Goal: Information Seeking & Learning: Learn about a topic

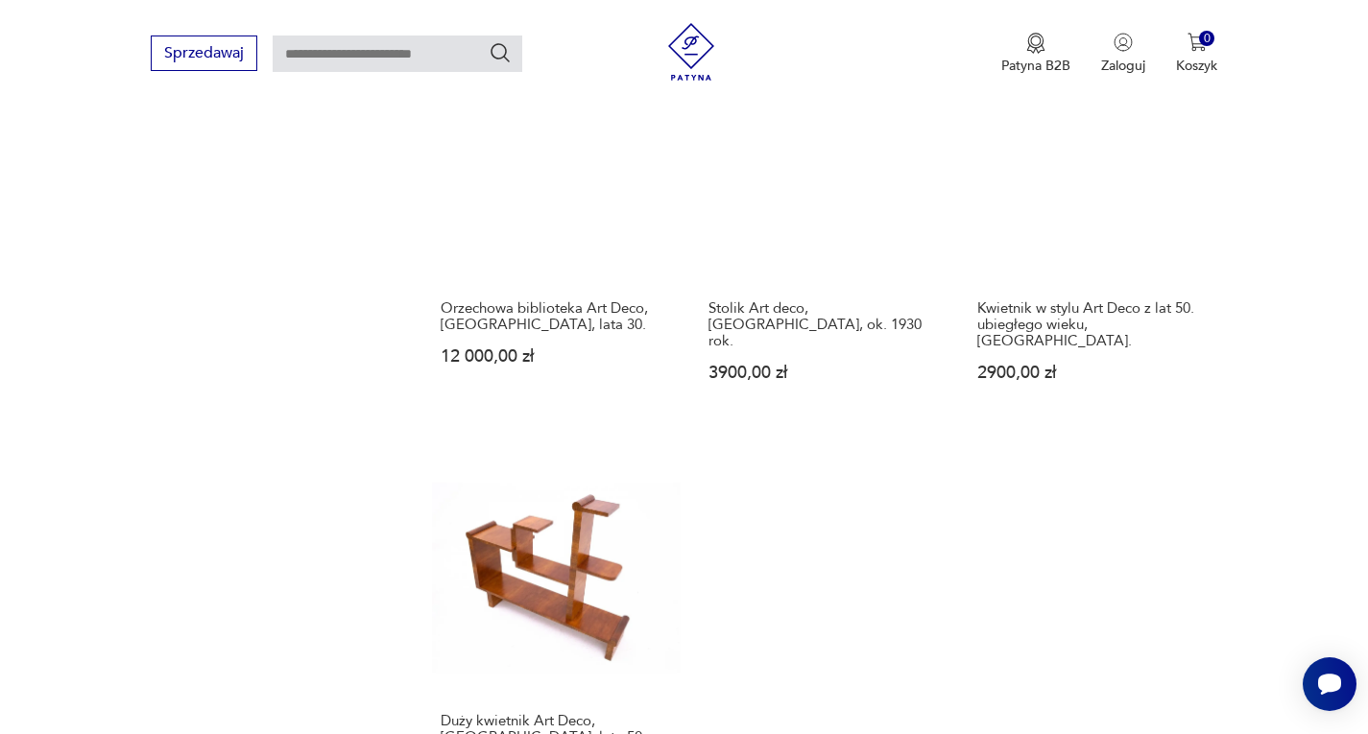
scroll to position [2718, 0]
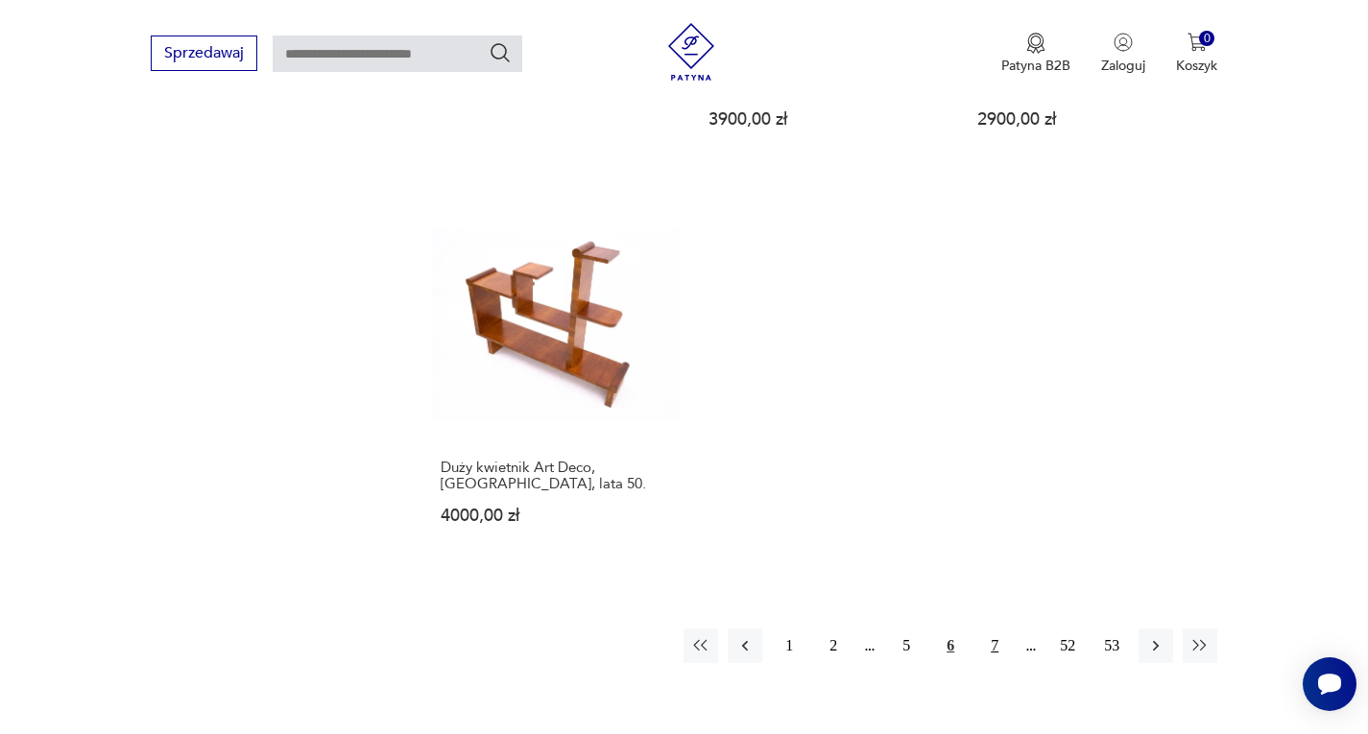
click at [992, 629] on button "7" at bounding box center [994, 646] width 35 height 35
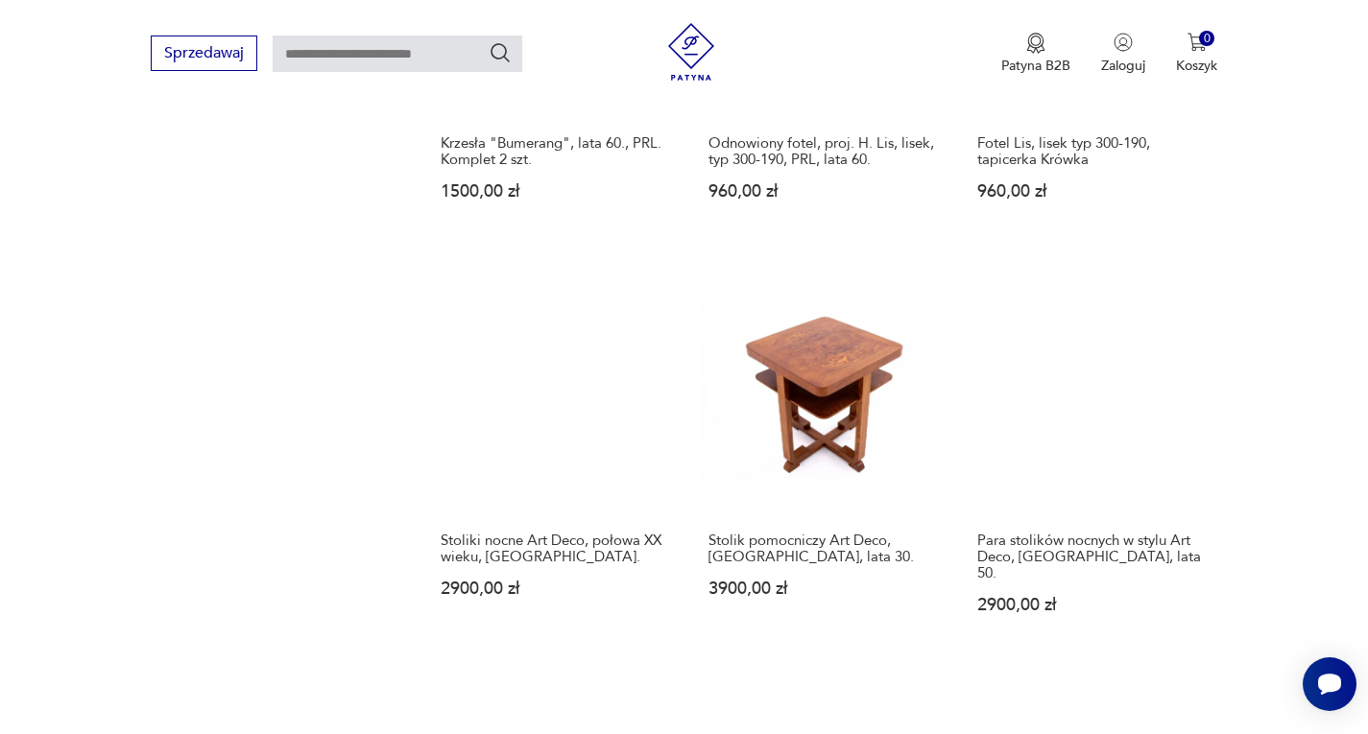
scroll to position [2238, 0]
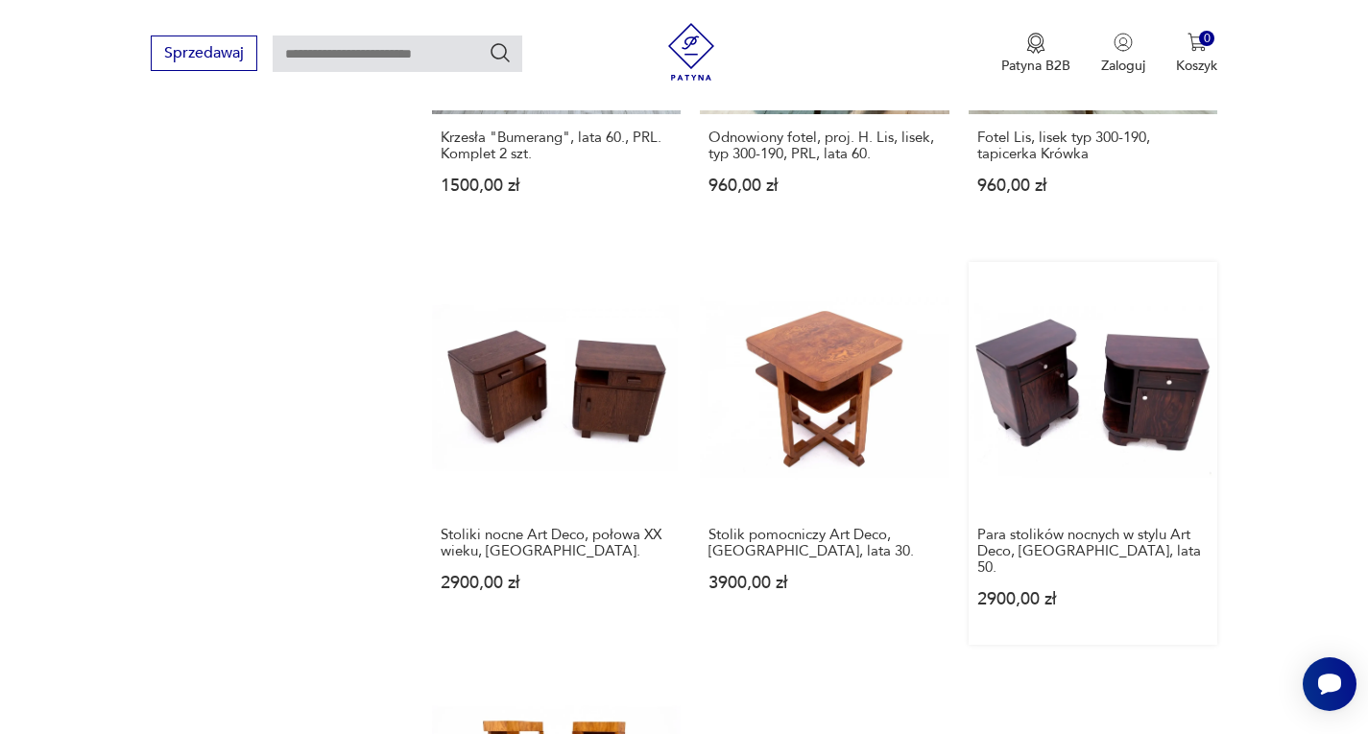
click at [1128, 387] on link "Para stolików nocnych w stylu Art Deco, [GEOGRAPHIC_DATA], lata 50. 2900,00 zł" at bounding box center [1093, 453] width 250 height 383
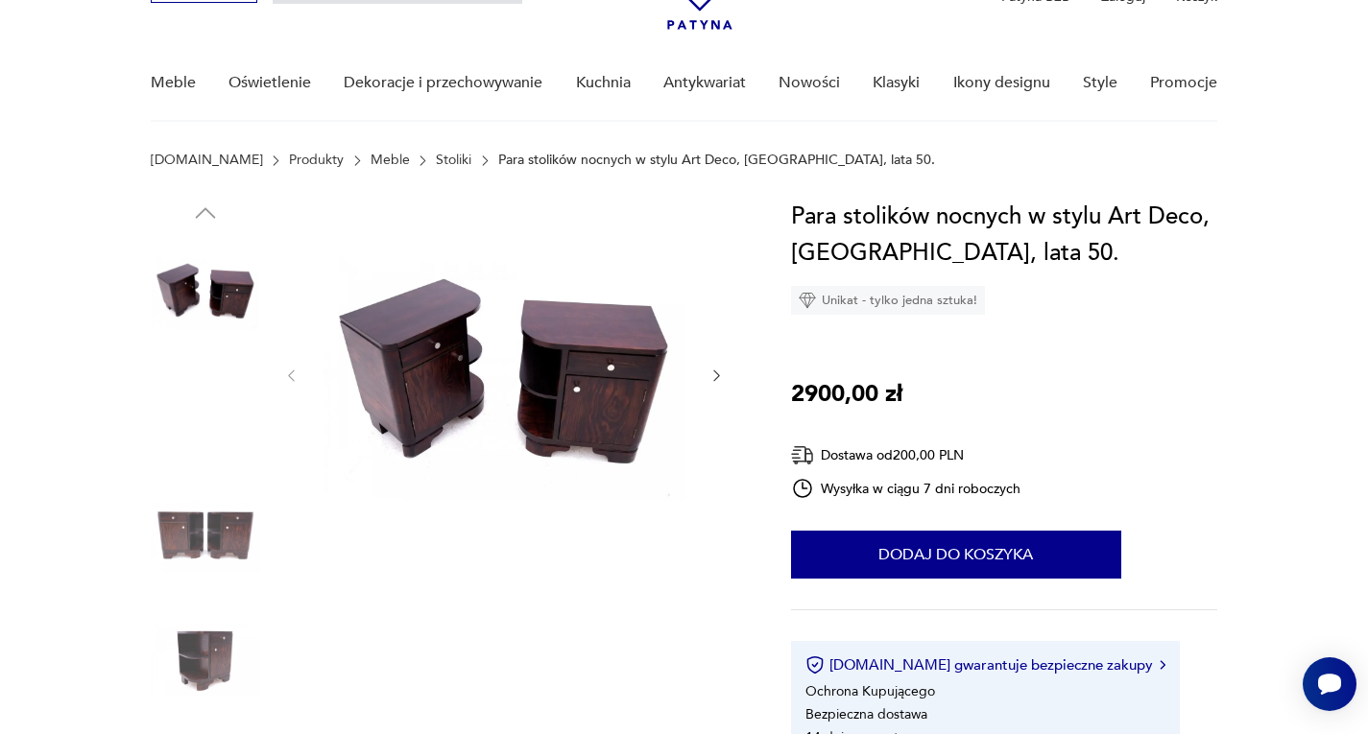
scroll to position [192, 0]
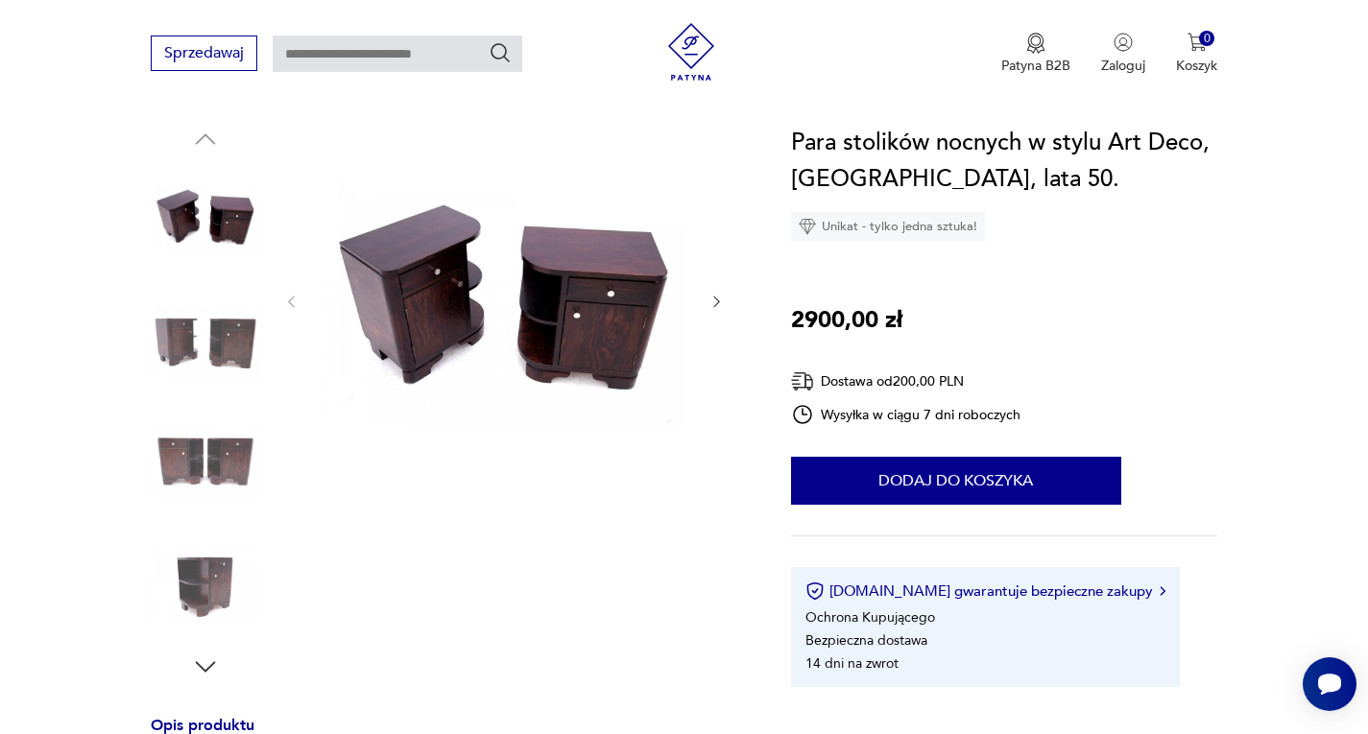
click at [491, 296] on img at bounding box center [504, 300] width 370 height 350
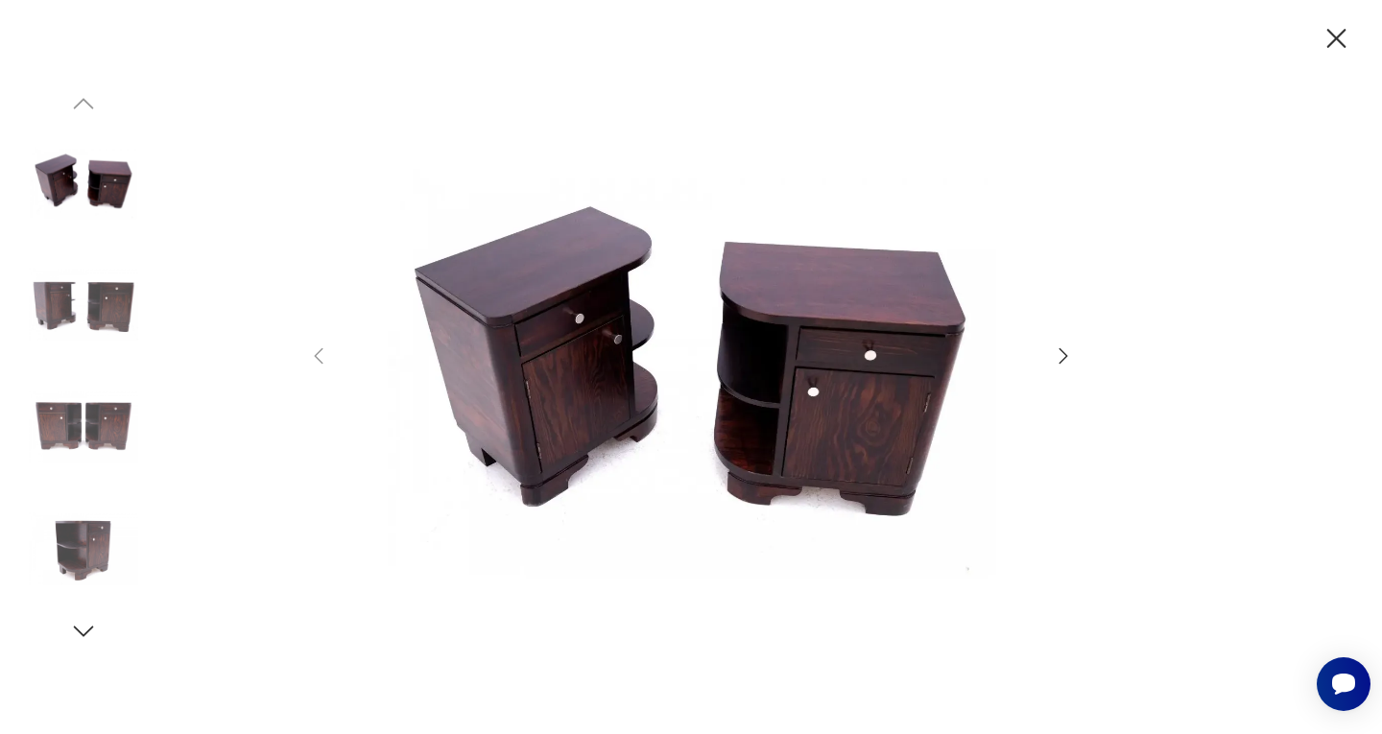
click at [1034, 356] on div at bounding box center [691, 367] width 768 height 591
click at [1072, 357] on icon "button" at bounding box center [1063, 356] width 23 height 23
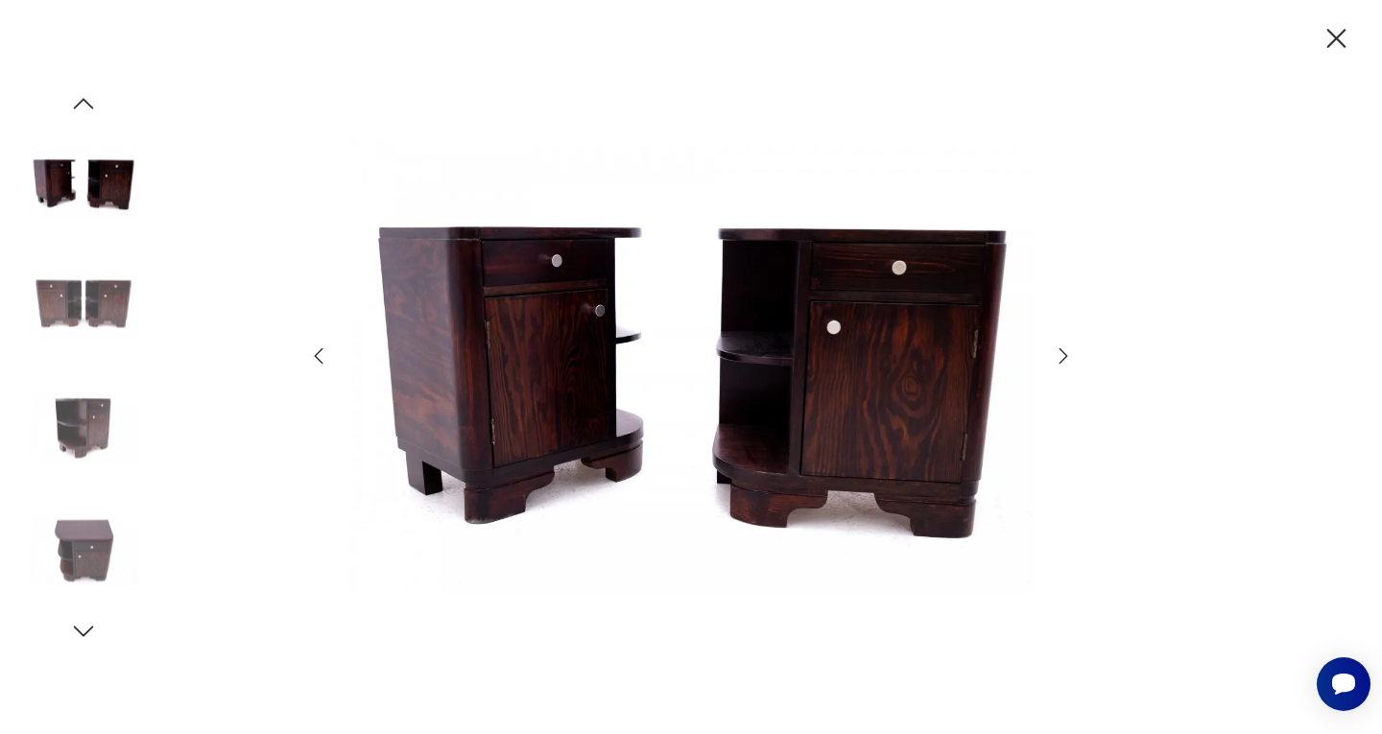
click at [1060, 357] on icon "button" at bounding box center [1063, 356] width 23 height 23
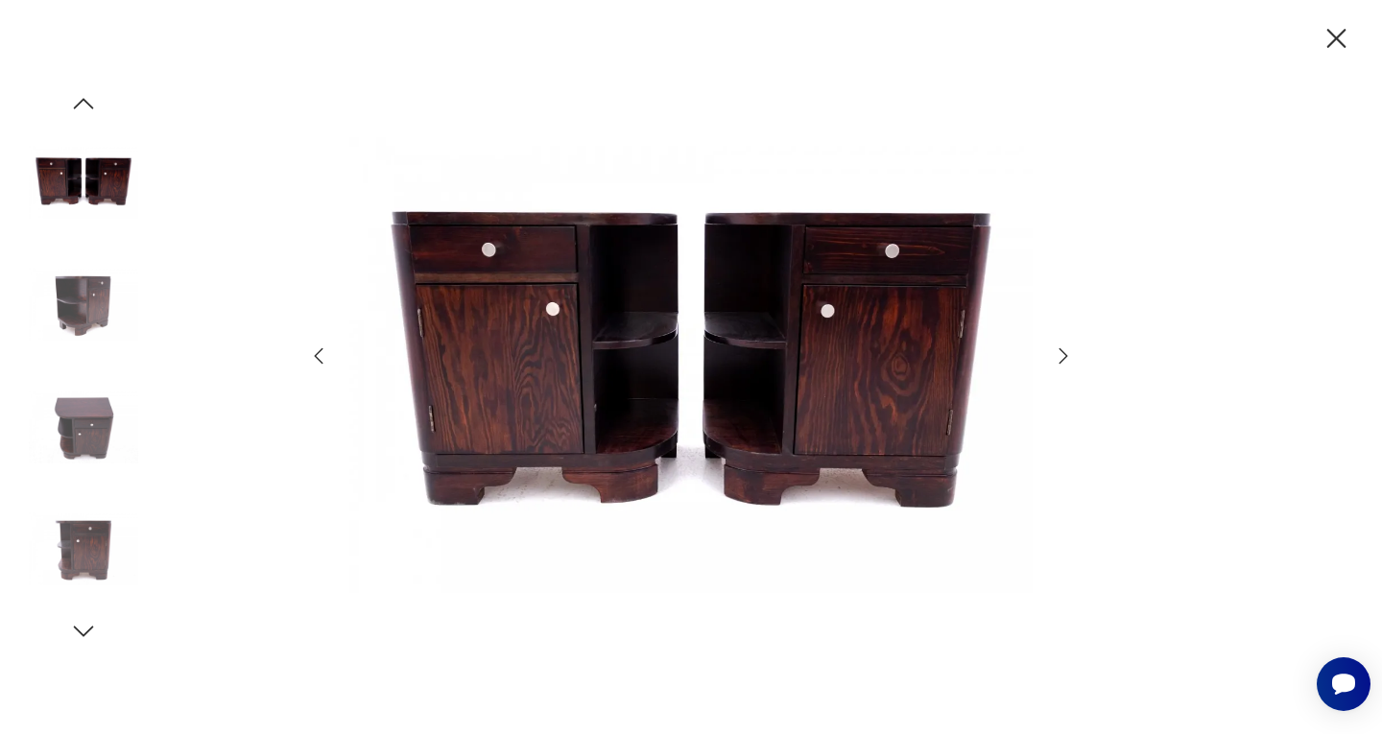
click at [1060, 357] on icon "button" at bounding box center [1063, 356] width 23 height 23
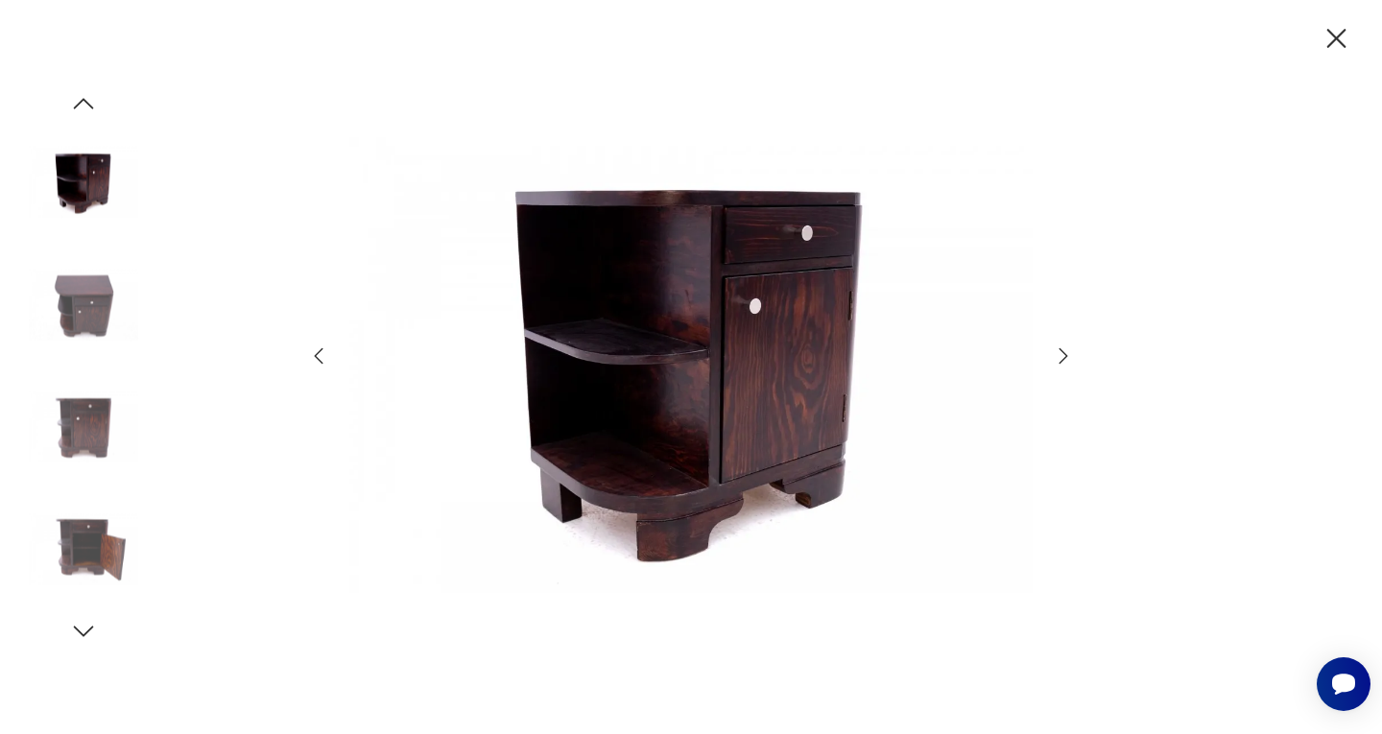
click at [1060, 357] on icon "button" at bounding box center [1063, 356] width 23 height 23
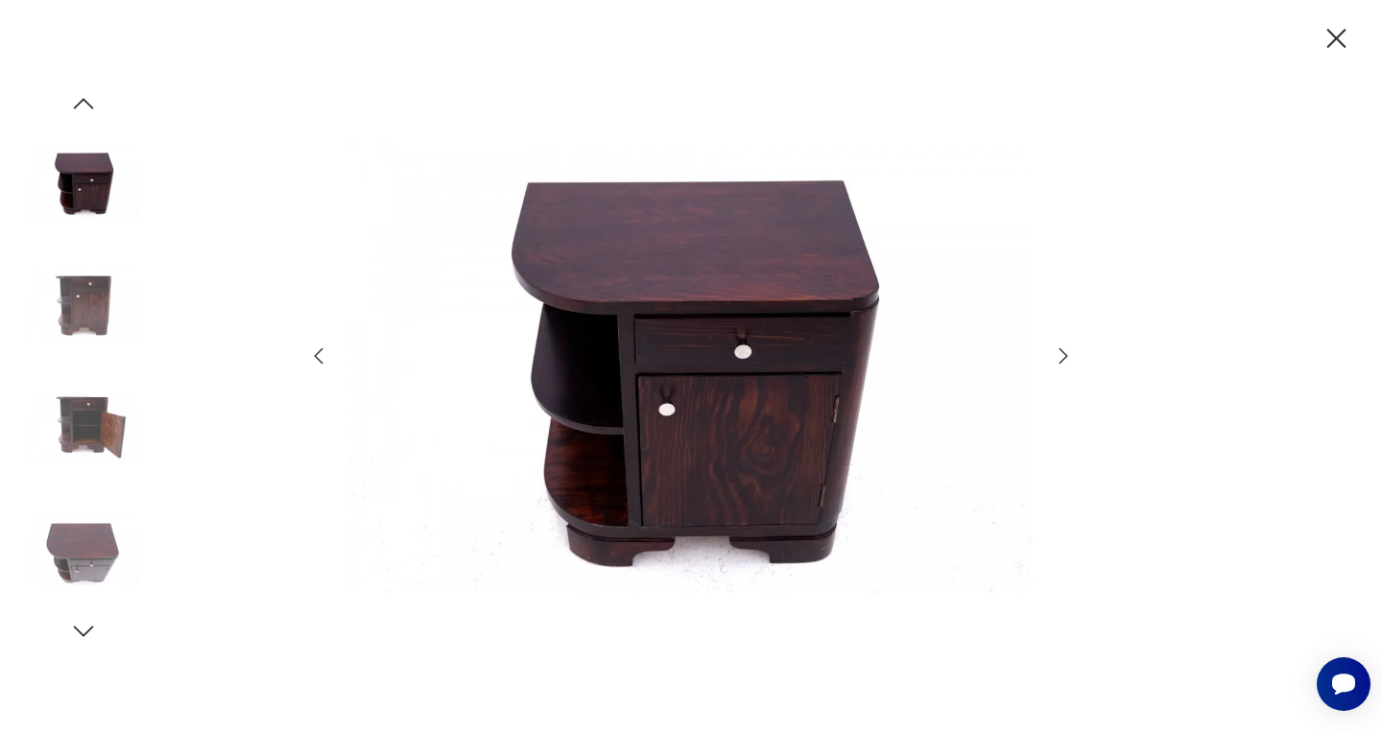
click at [1335, 46] on icon "button" at bounding box center [1337, 39] width 34 height 34
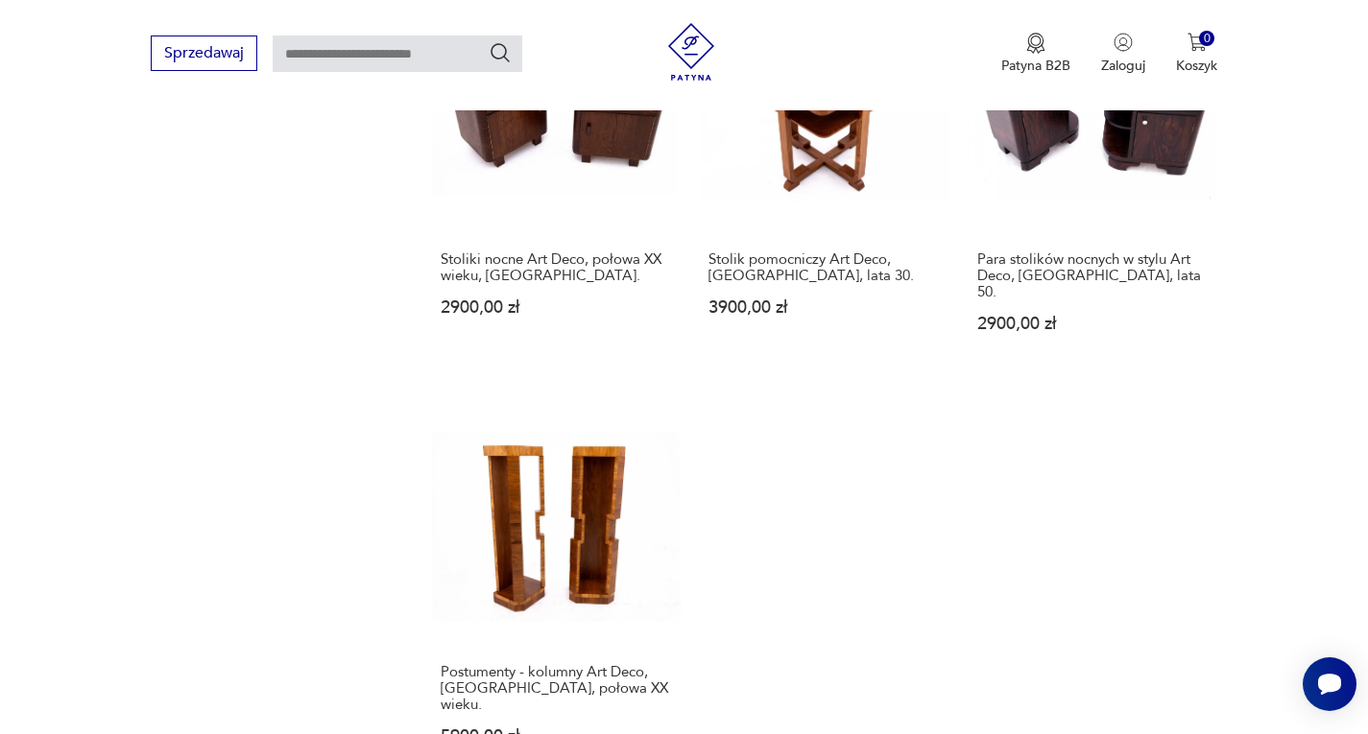
scroll to position [2417, 0]
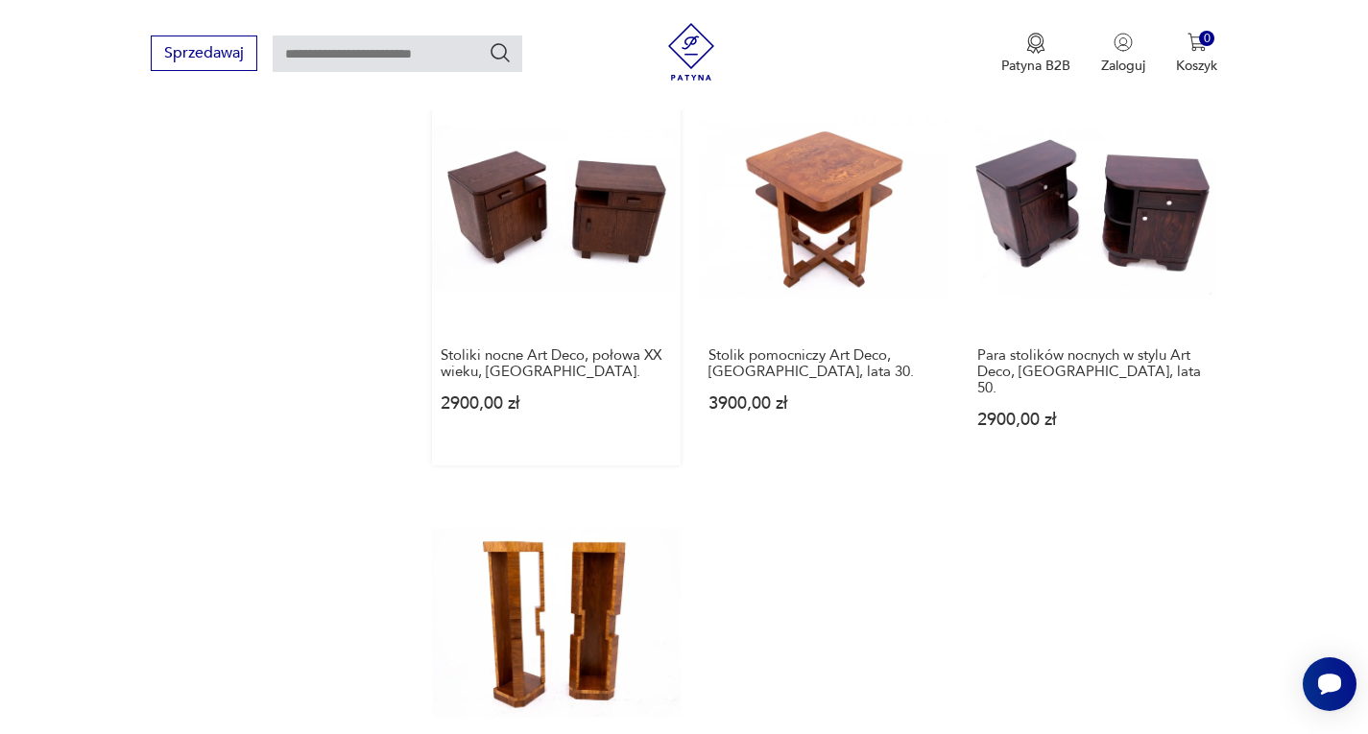
click at [572, 215] on link "Stoliki nocne Art Deco, połowa XX wieku, [GEOGRAPHIC_DATA] 2900,00 zł" at bounding box center [557, 274] width 250 height 383
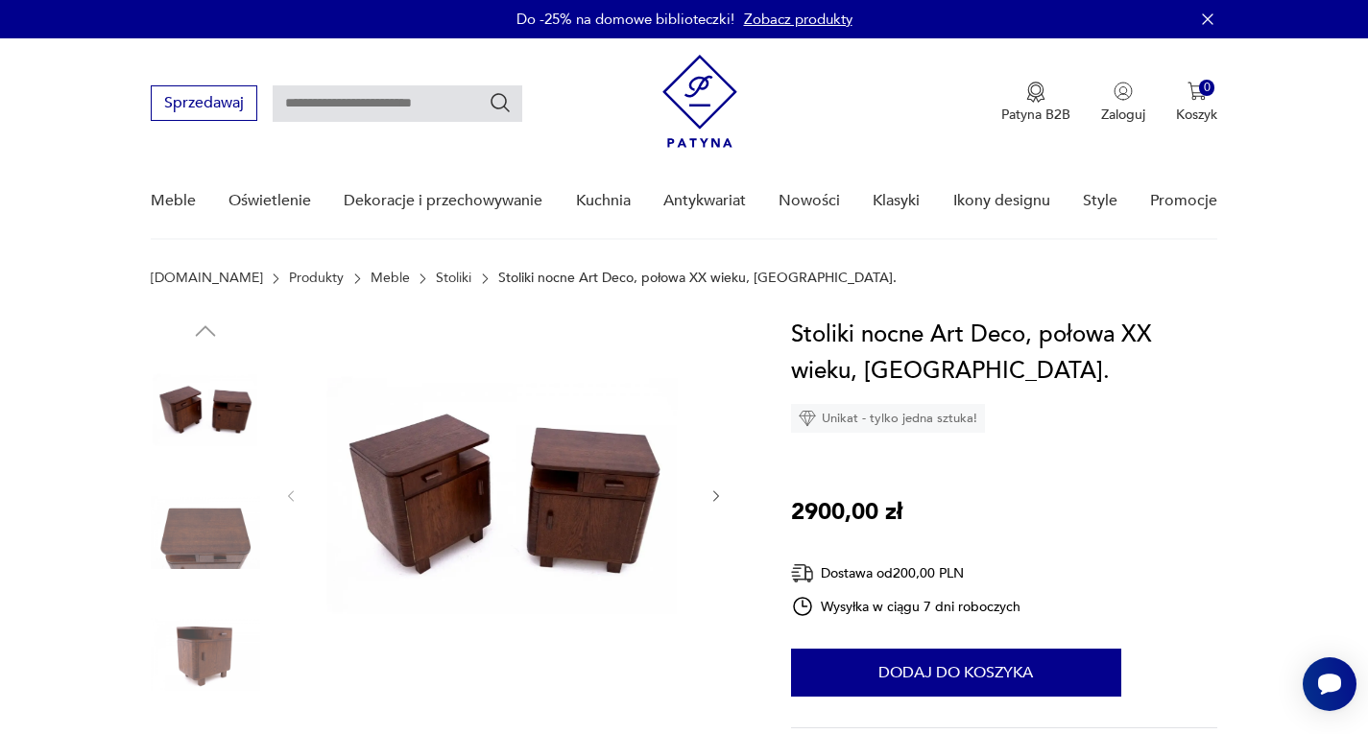
click at [728, 497] on div at bounding box center [448, 595] width 594 height 557
click at [724, 497] on icon "button" at bounding box center [716, 496] width 16 height 16
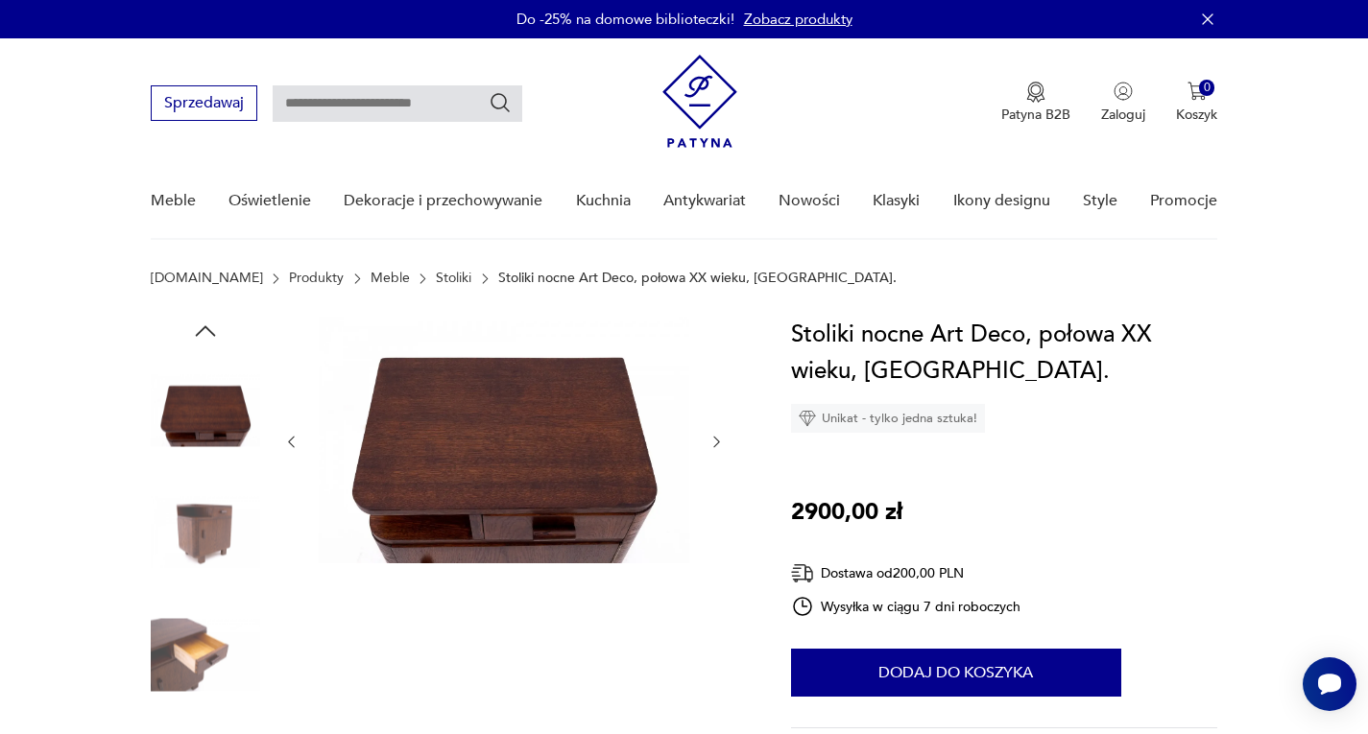
click at [726, 467] on div at bounding box center [448, 595] width 594 height 557
click at [726, 434] on div at bounding box center [448, 595] width 594 height 557
click at [720, 446] on icon "button" at bounding box center [716, 442] width 16 height 16
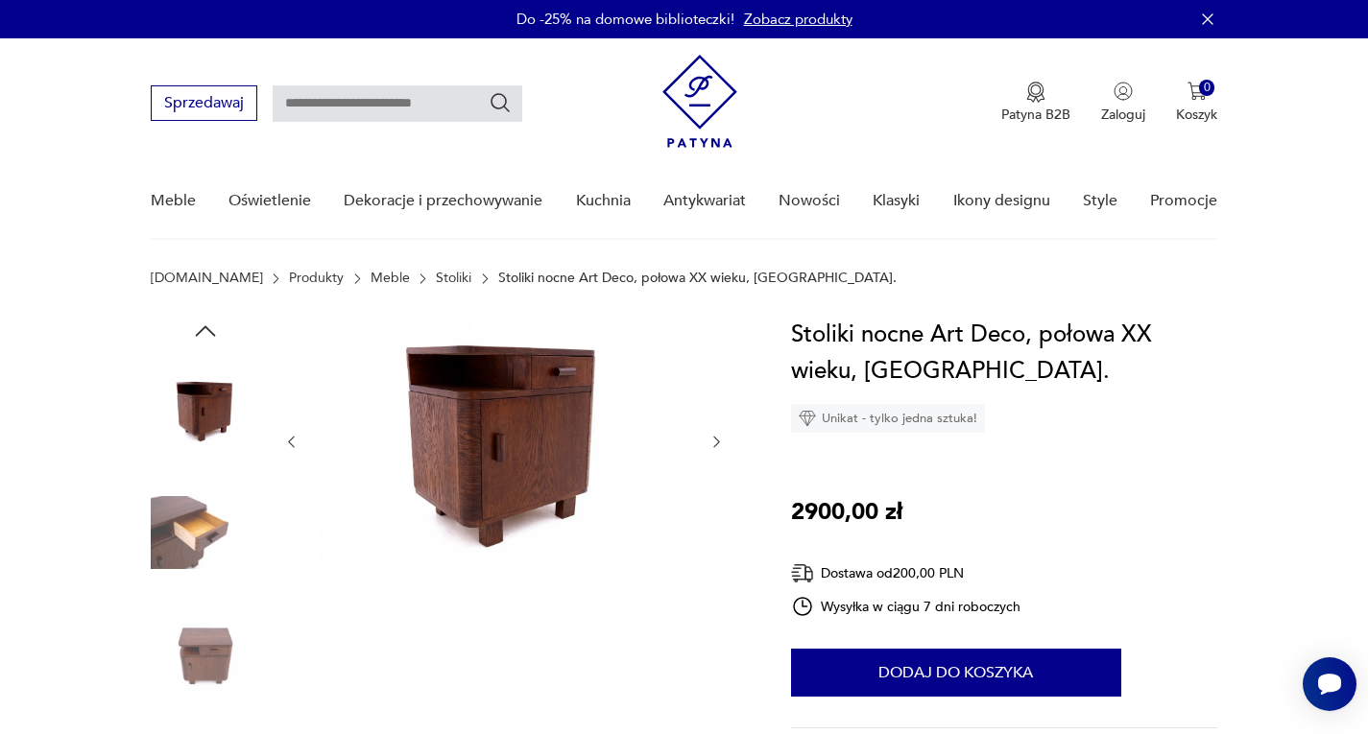
click at [720, 446] on icon "button" at bounding box center [716, 442] width 16 height 16
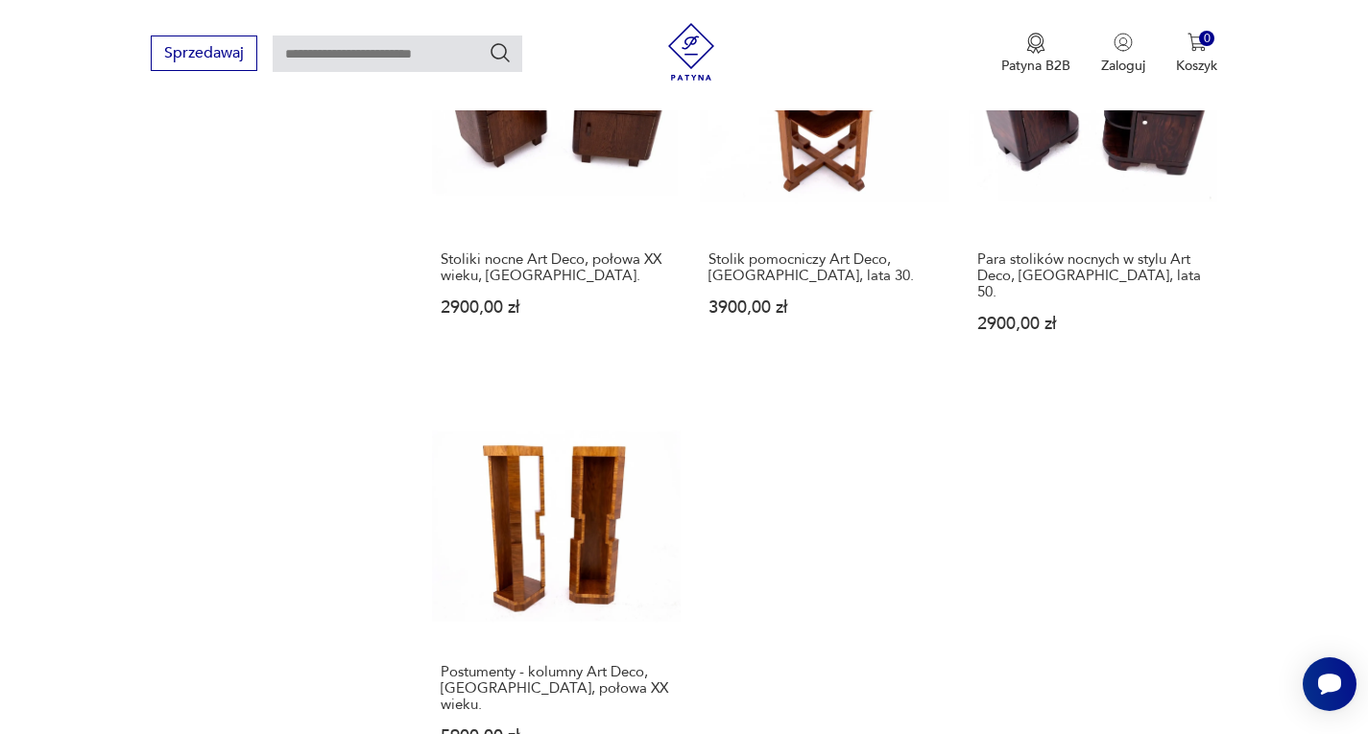
scroll to position [2801, 0]
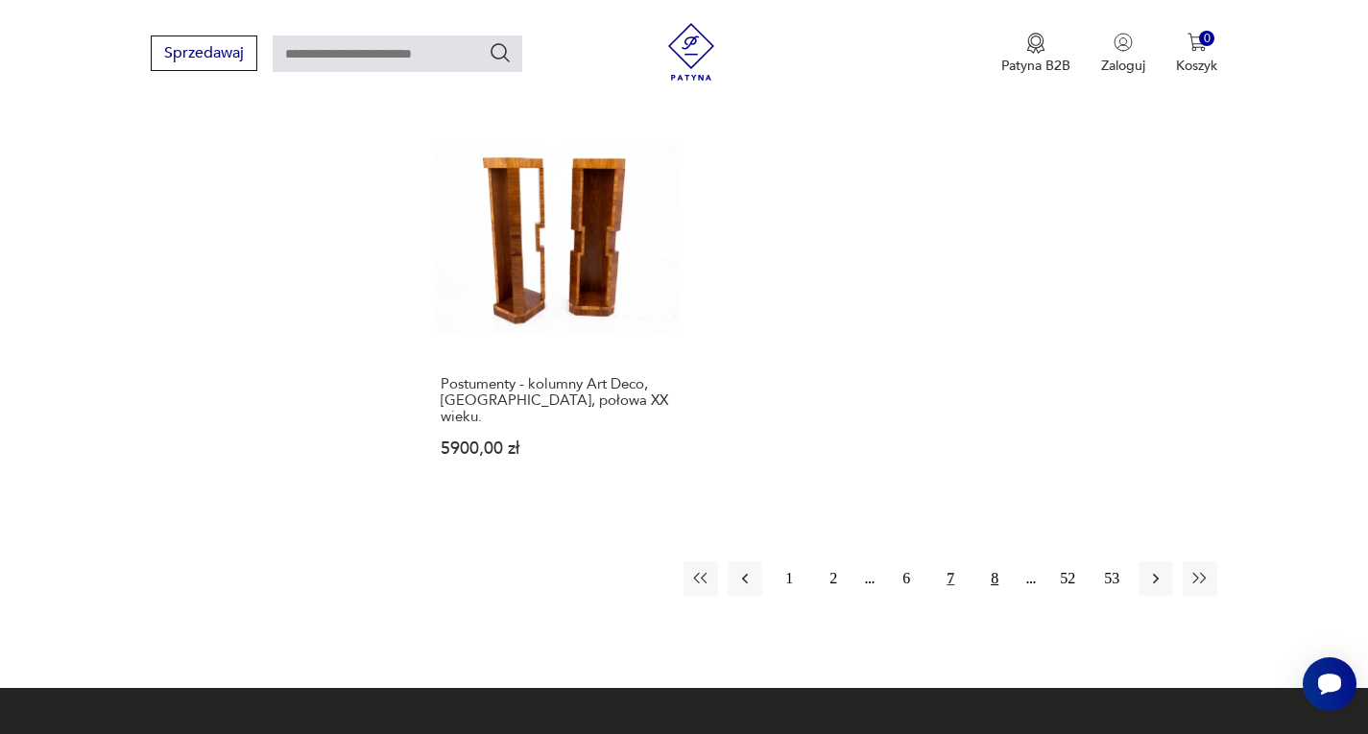
click at [997, 561] on button "8" at bounding box center [994, 578] width 35 height 35
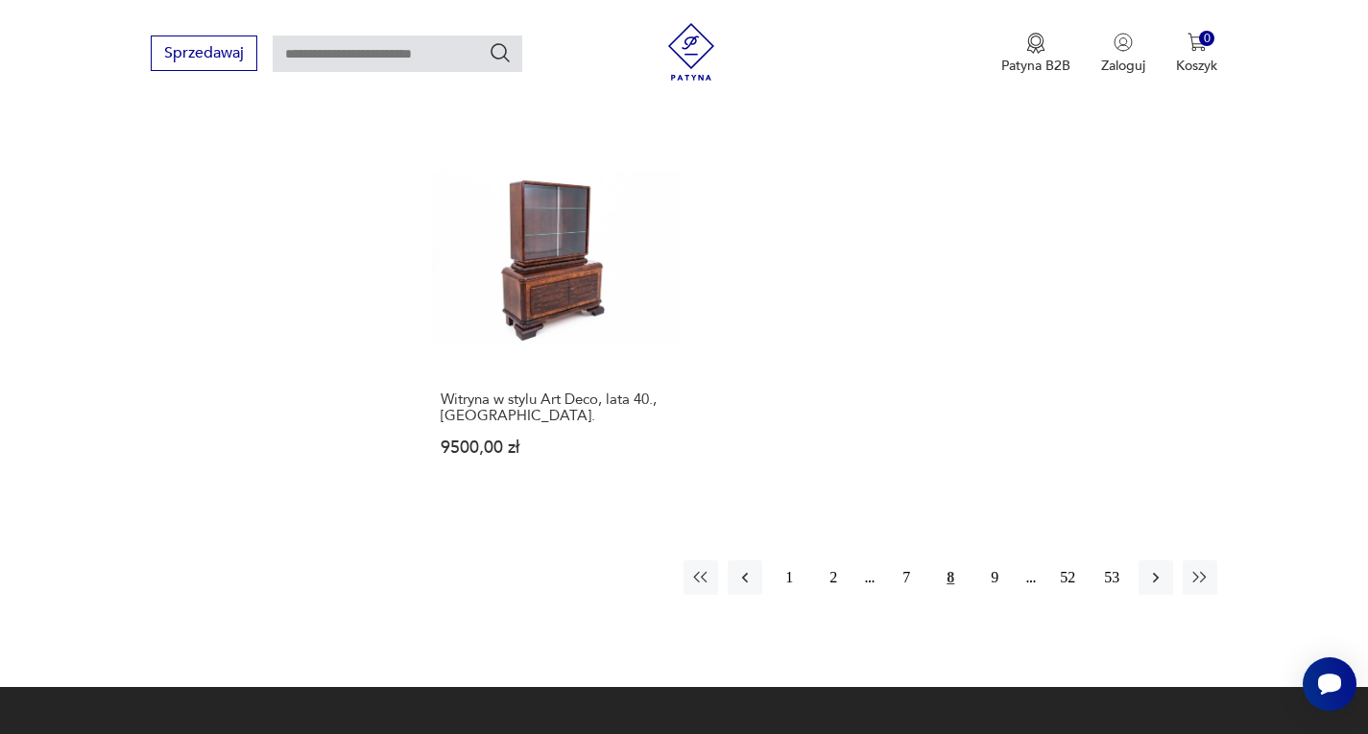
scroll to position [2910, 0]
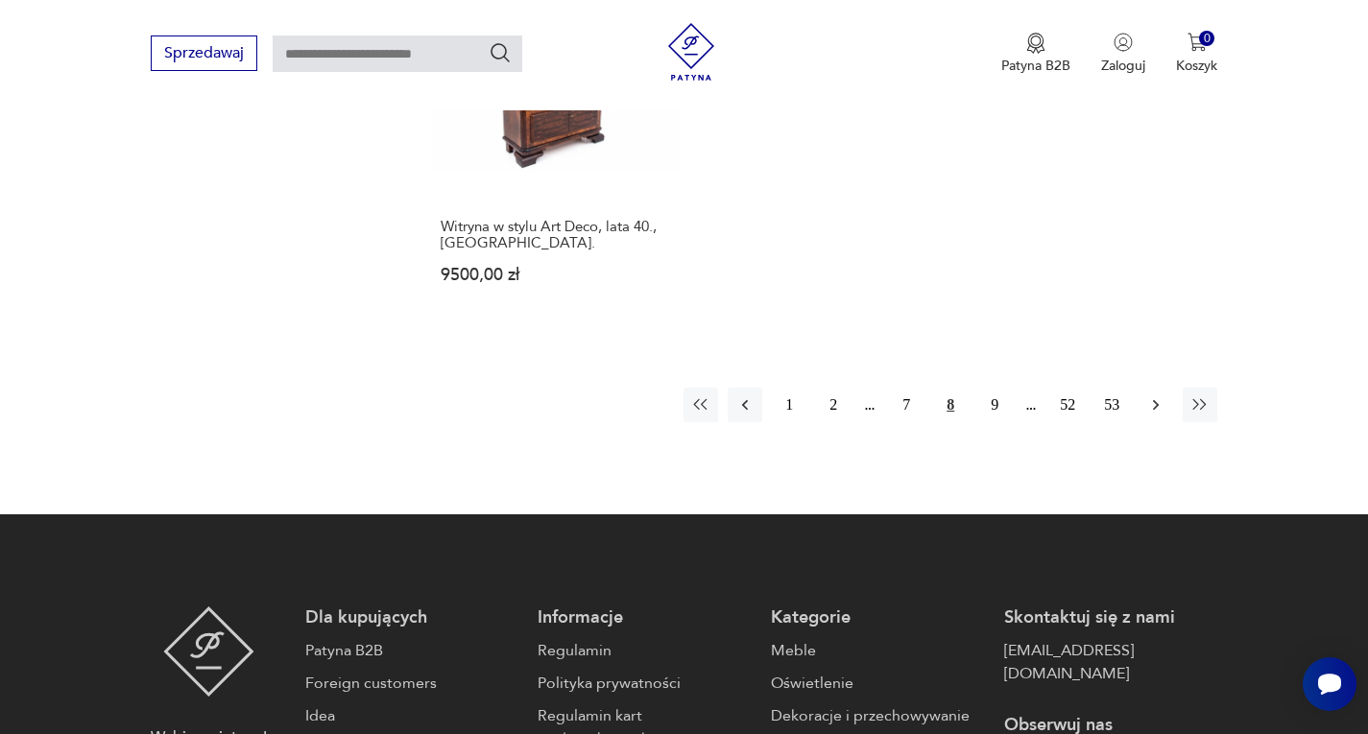
click at [1147, 396] on icon "button" at bounding box center [1155, 404] width 19 height 19
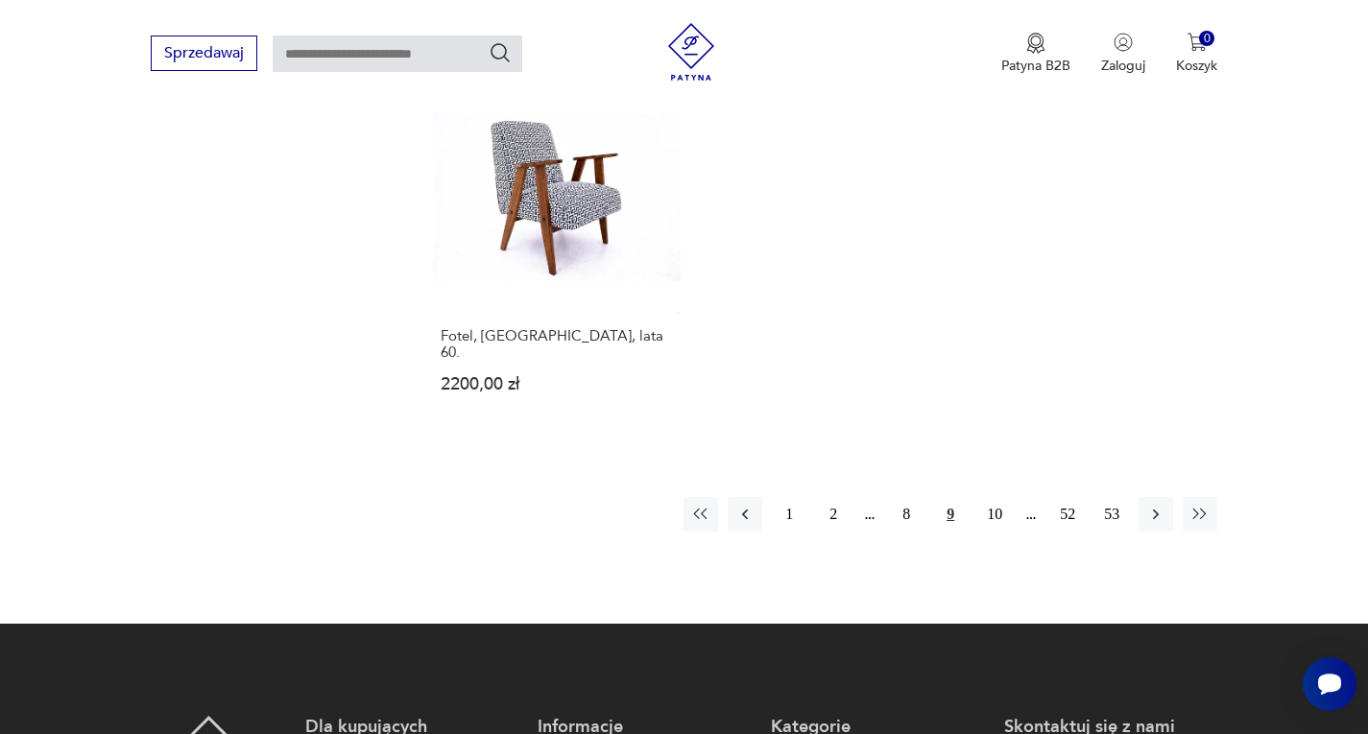
scroll to position [2814, 0]
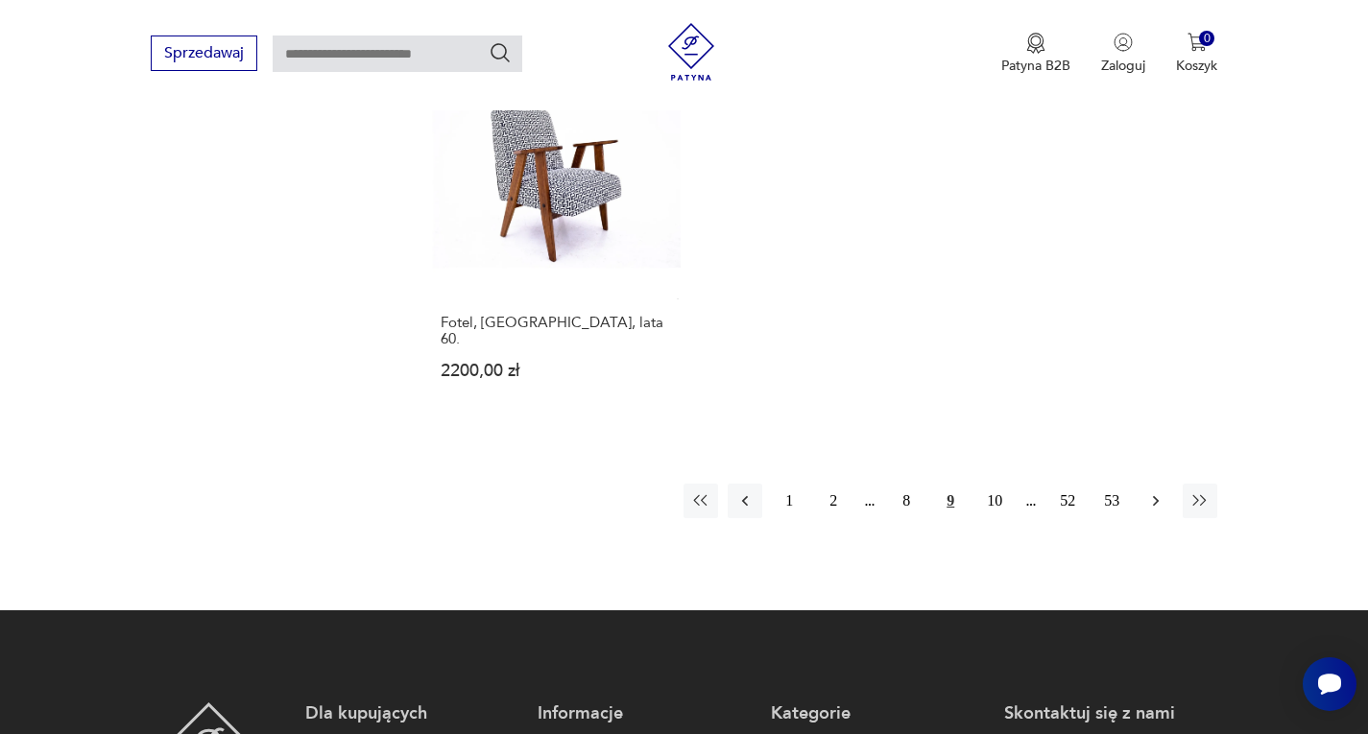
click at [1149, 491] on icon "button" at bounding box center [1155, 500] width 19 height 19
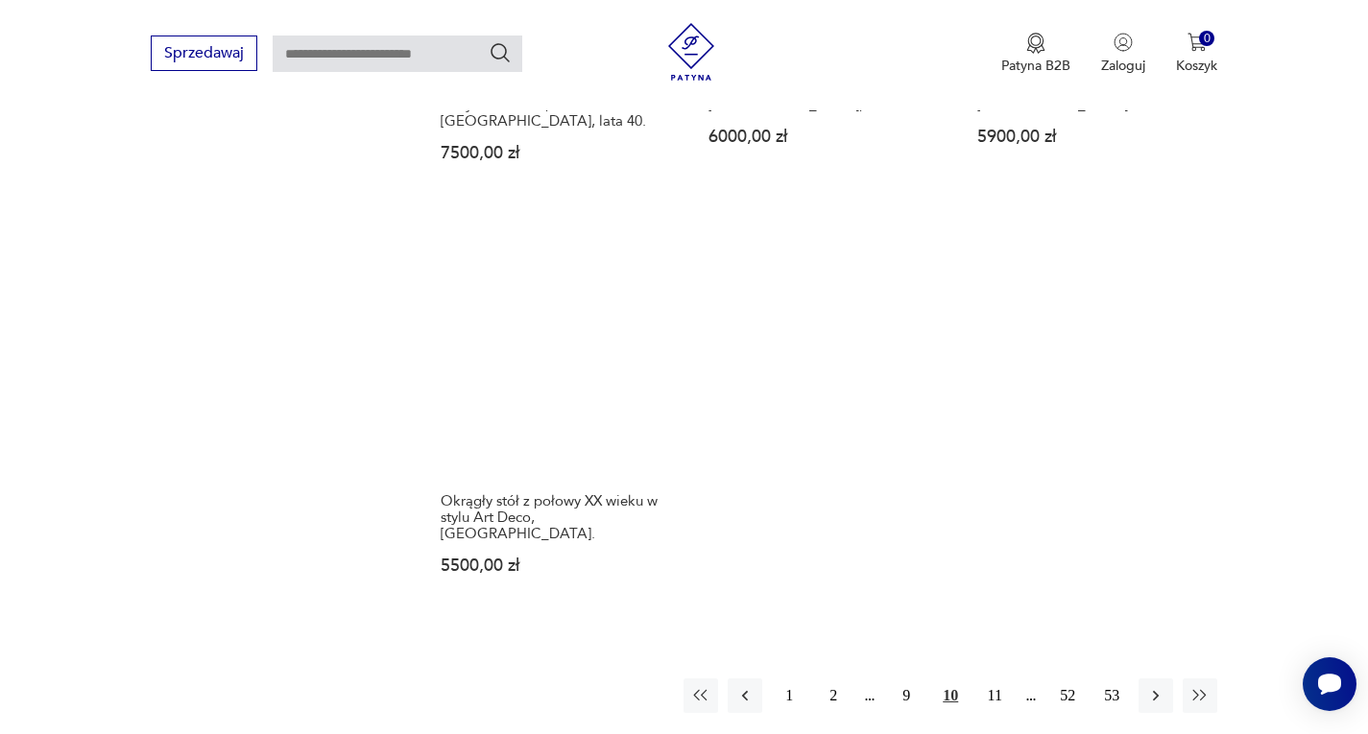
scroll to position [2910, 0]
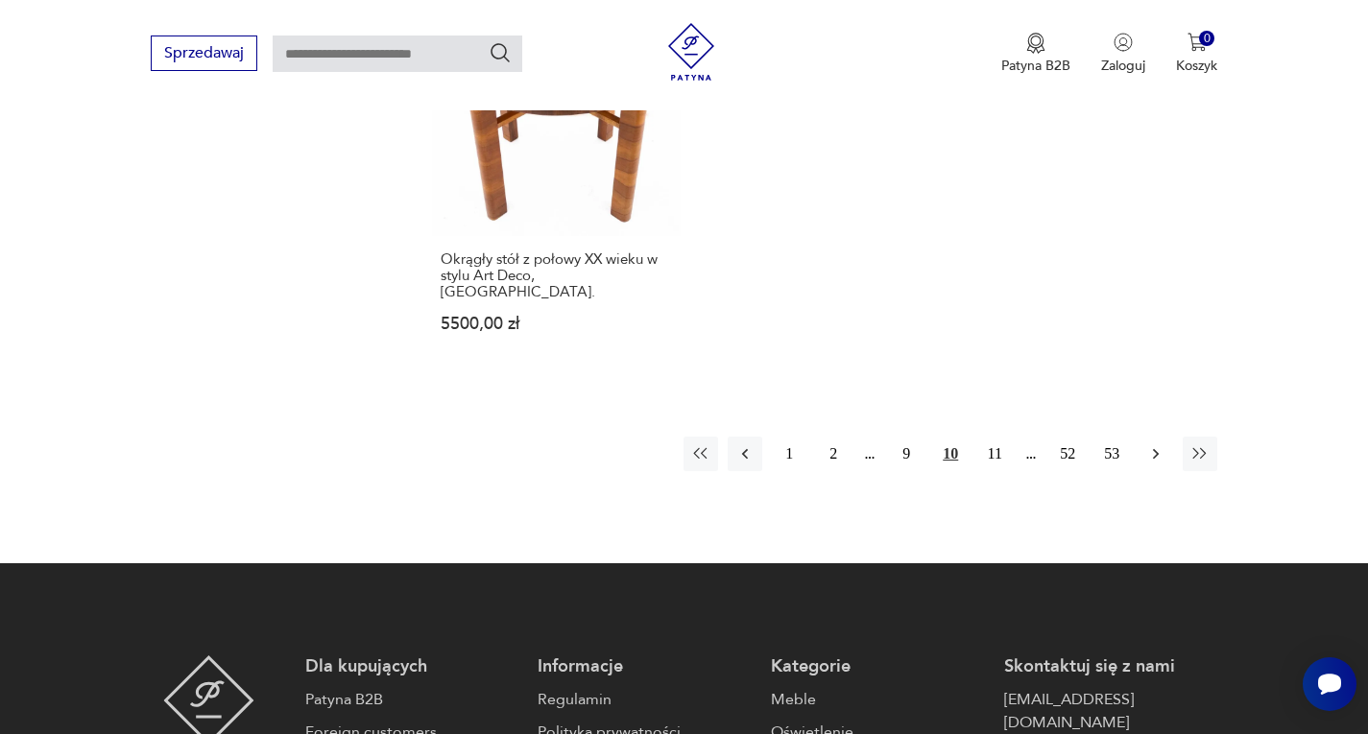
click at [1156, 449] on icon "button" at bounding box center [1156, 454] width 6 height 11
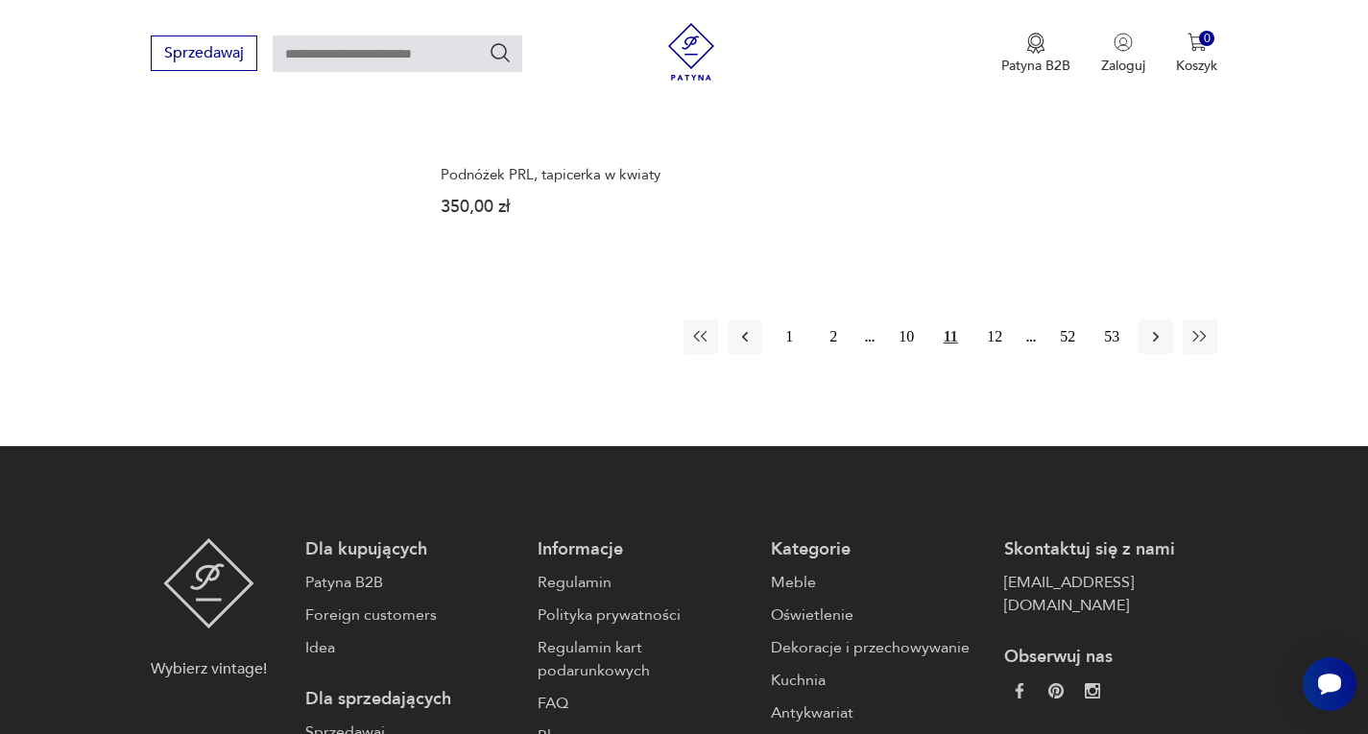
scroll to position [3102, 0]
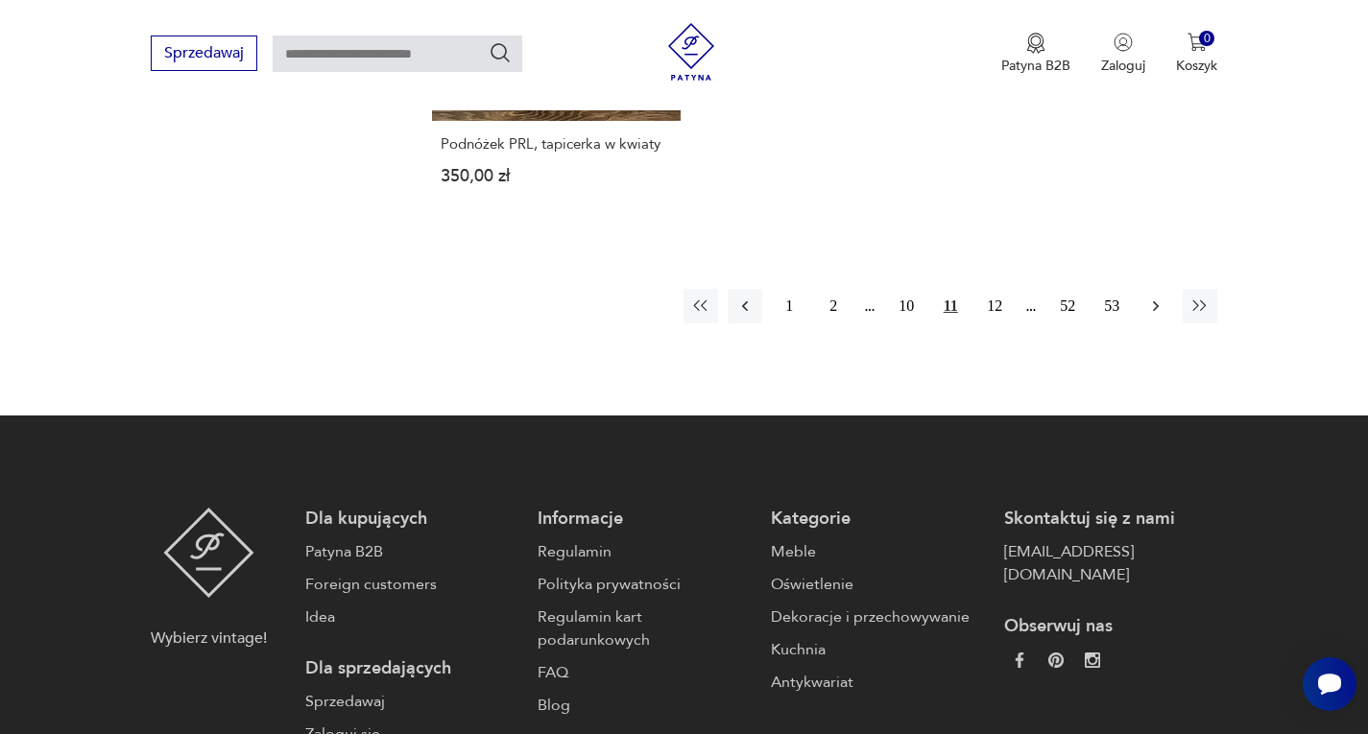
click at [1144, 289] on button "button" at bounding box center [1155, 306] width 35 height 35
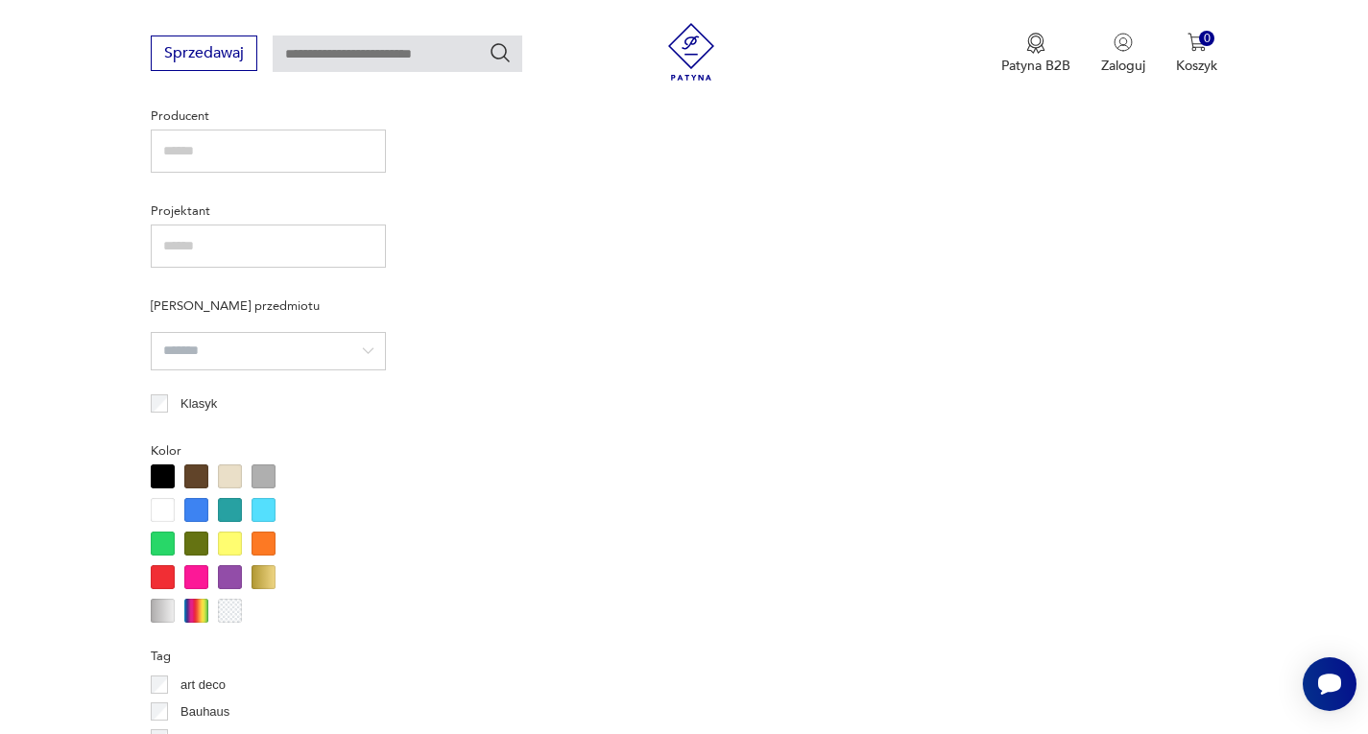
scroll to position [511, 0]
